Goal: Task Accomplishment & Management: Manage account settings

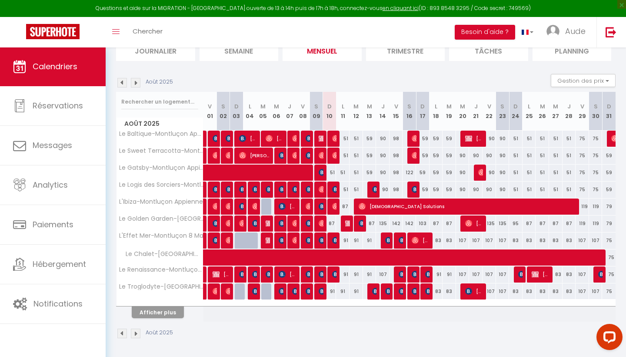
click at [161, 310] on button "Afficher plus" at bounding box center [158, 312] width 52 height 12
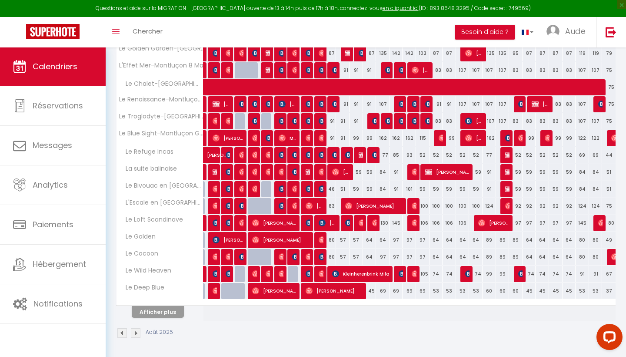
scroll to position [237, 0]
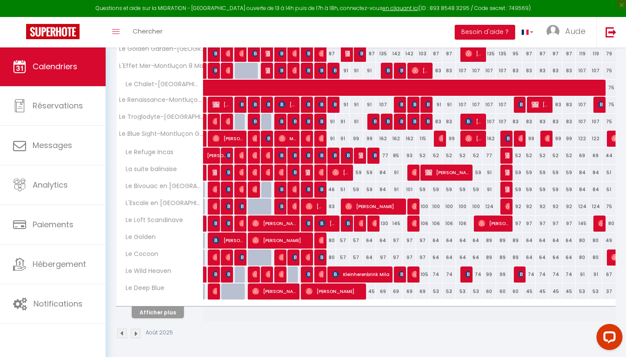
click at [299, 242] on span "[PERSON_NAME]" at bounding box center [281, 240] width 58 height 17
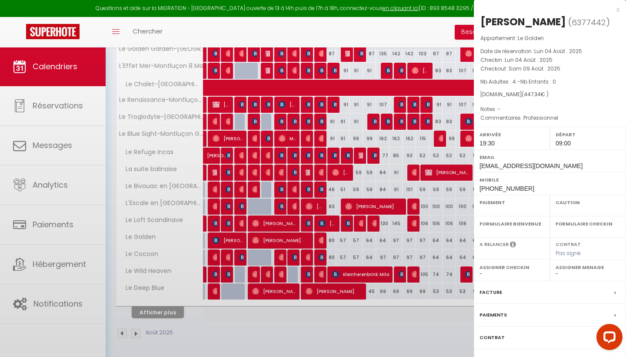
select select "OK"
select select "1"
select select "0"
select select "1"
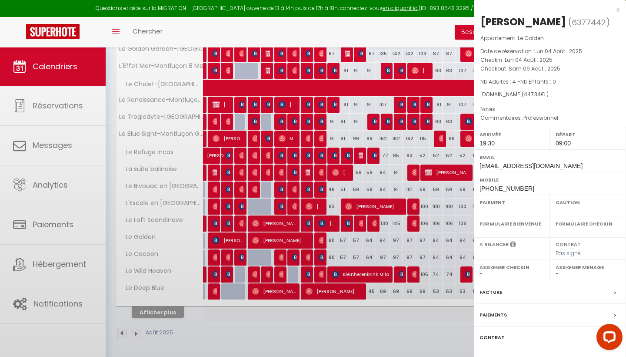
select select
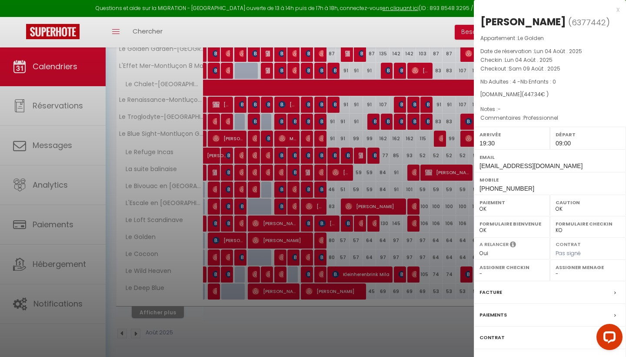
select select "11878"
click at [299, 242] on div at bounding box center [313, 178] width 626 height 357
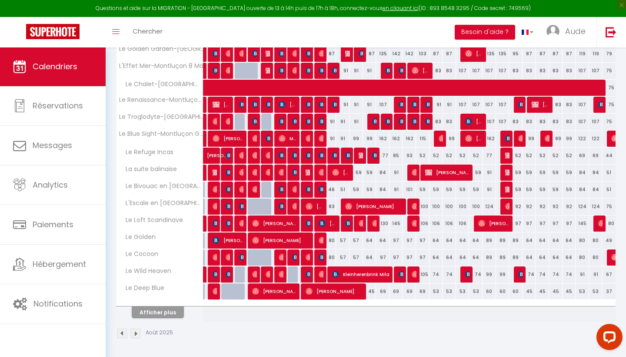
click at [324, 256] on div "80" at bounding box center [329, 257] width 13 height 16
type input "80"
type input "Dim 10 Août 2025"
type input "Lun 11 Août 2025"
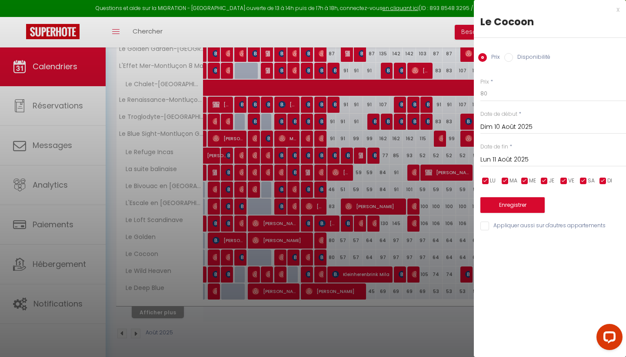
click at [324, 256] on div at bounding box center [313, 178] width 626 height 357
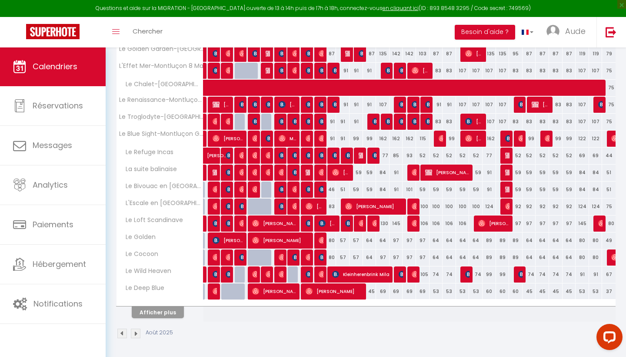
click at [322, 260] on img at bounding box center [322, 257] width 7 height 7
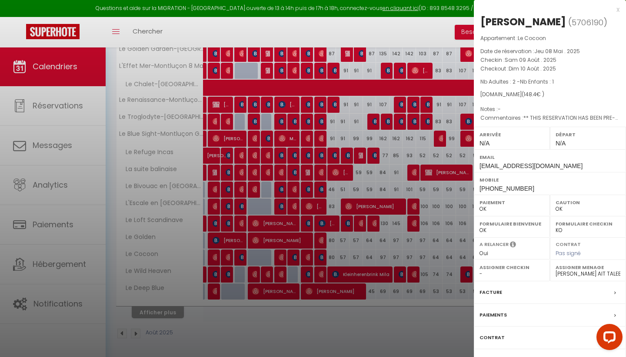
click at [242, 60] on div at bounding box center [313, 178] width 626 height 357
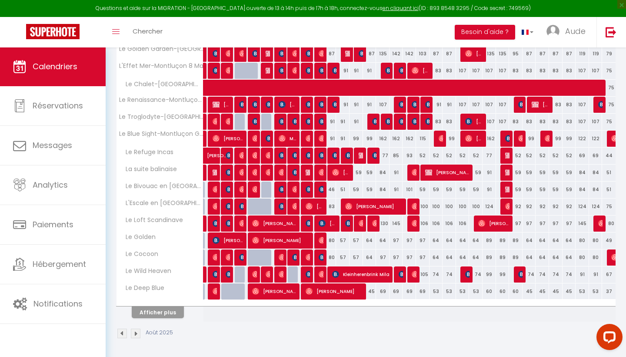
click at [159, 307] on button "Afficher plus" at bounding box center [158, 312] width 52 height 12
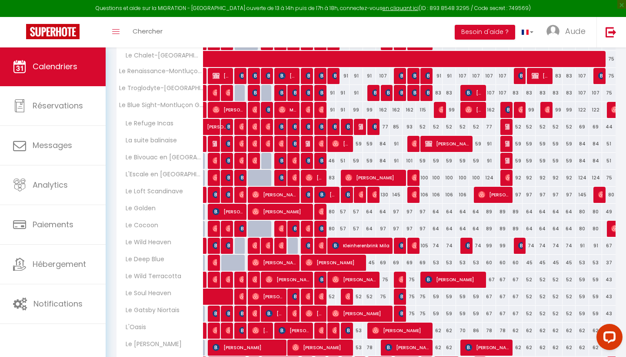
scroll to position [269, 0]
